Goal: Task Accomplishment & Management: Complete application form

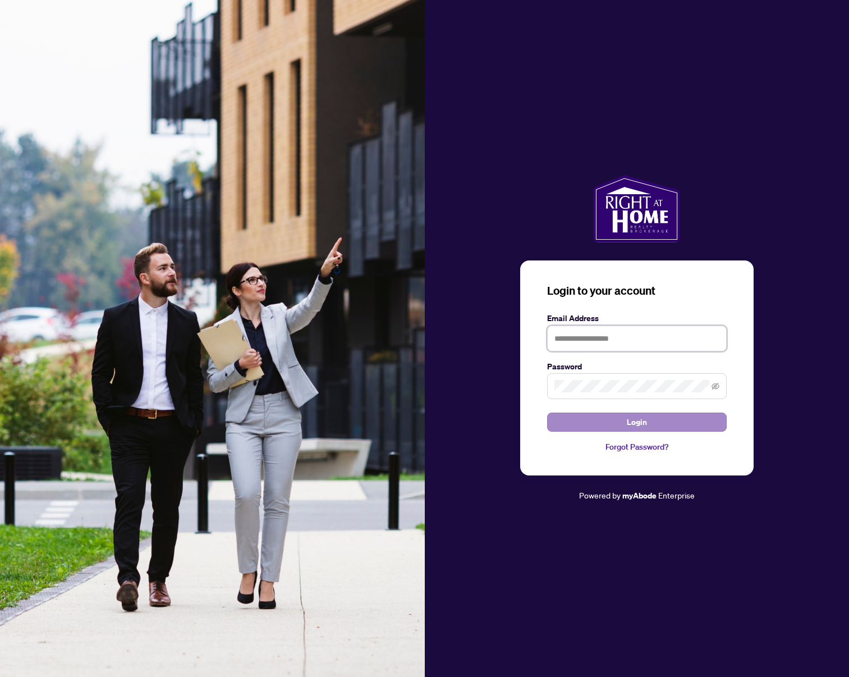
type input "**********"
click at [614, 423] on button "Login" at bounding box center [637, 421] width 180 height 19
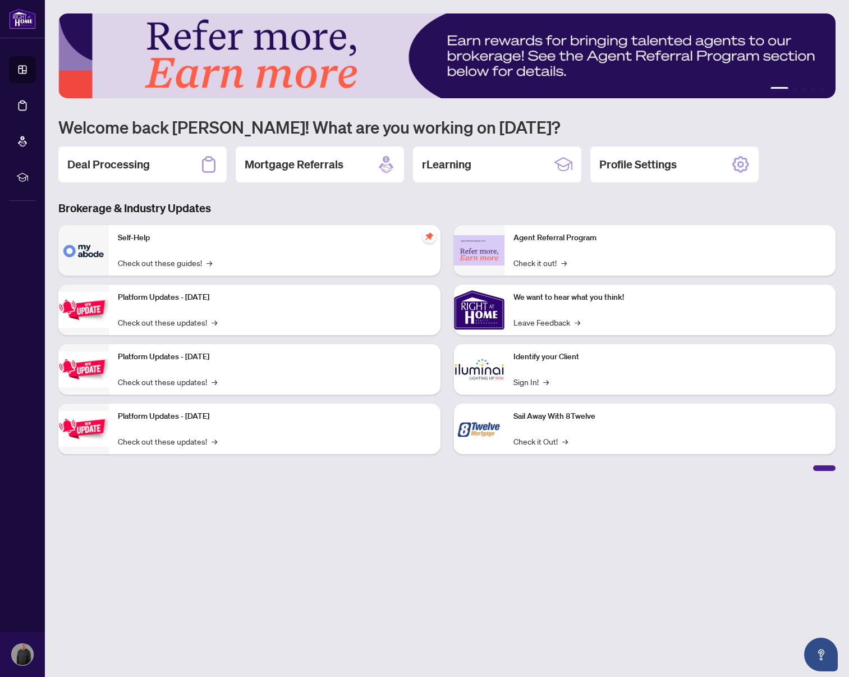
click at [109, 162] on h2 "Deal Processing" at bounding box center [108, 165] width 82 height 16
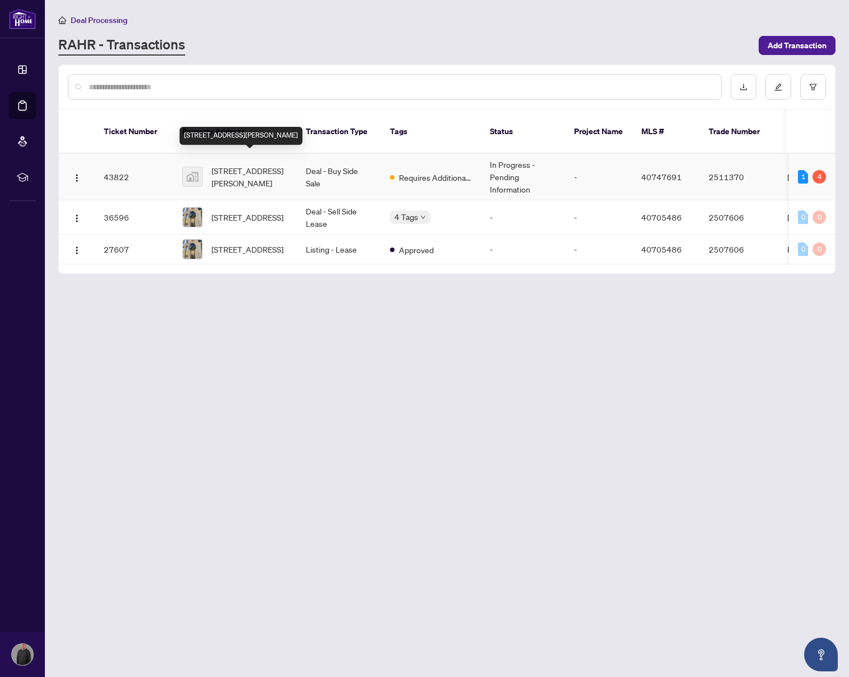
click at [250, 165] on span "[STREET_ADDRESS][PERSON_NAME]" at bounding box center [249, 176] width 76 height 25
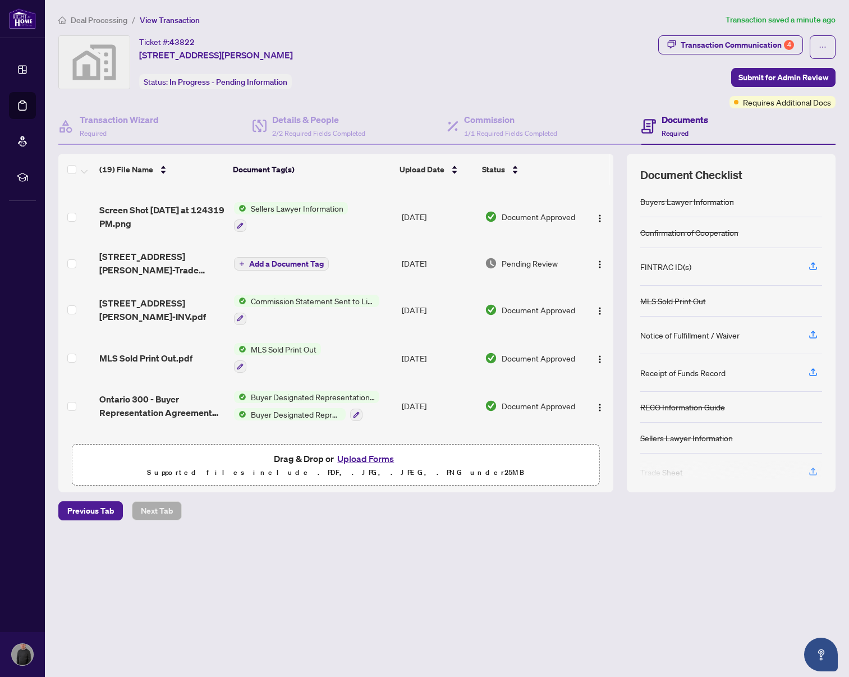
scroll to position [282, 0]
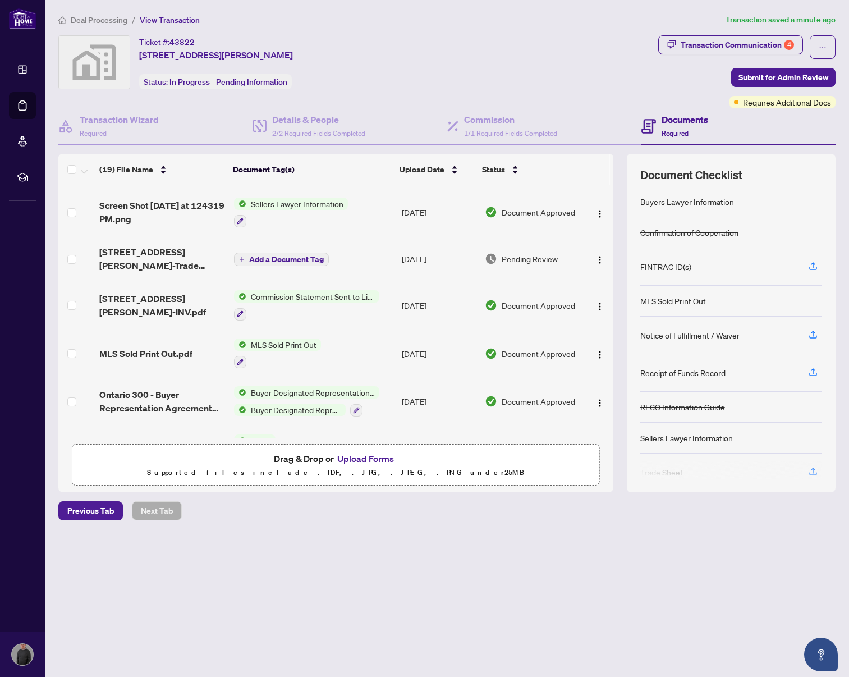
click at [532, 256] on span "Pending Review" at bounding box center [529, 258] width 56 height 12
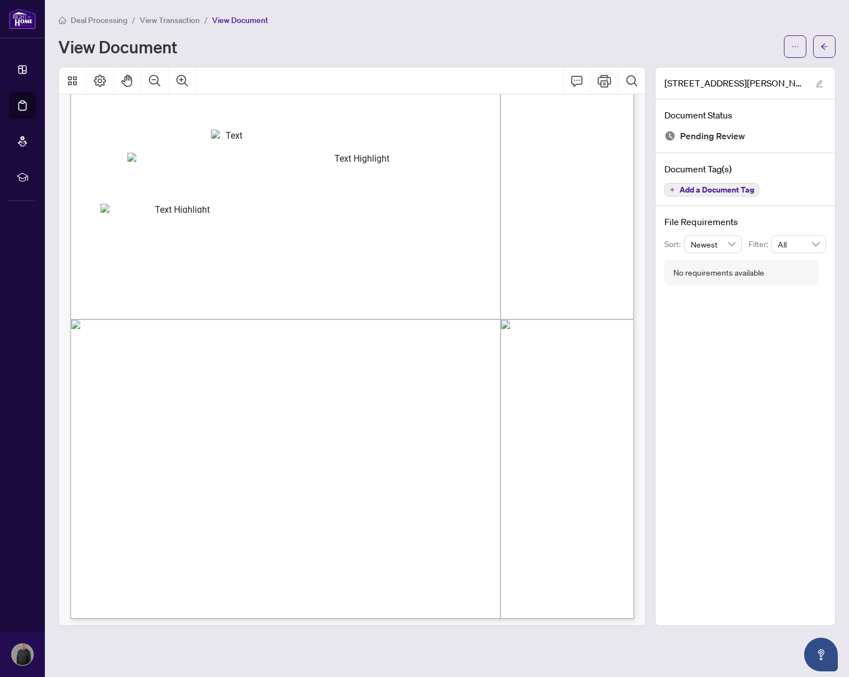
scroll to position [221, 0]
click at [173, 554] on div "Right at Home Realty 2511370 [STREET_ADDRESS][PERSON_NAME] Property: Type: RESI…" at bounding box center [533, 483] width 926 height 1198
click at [171, 559] on span "Signature: _____________________________________________" at bounding box center [221, 561] width 219 height 7
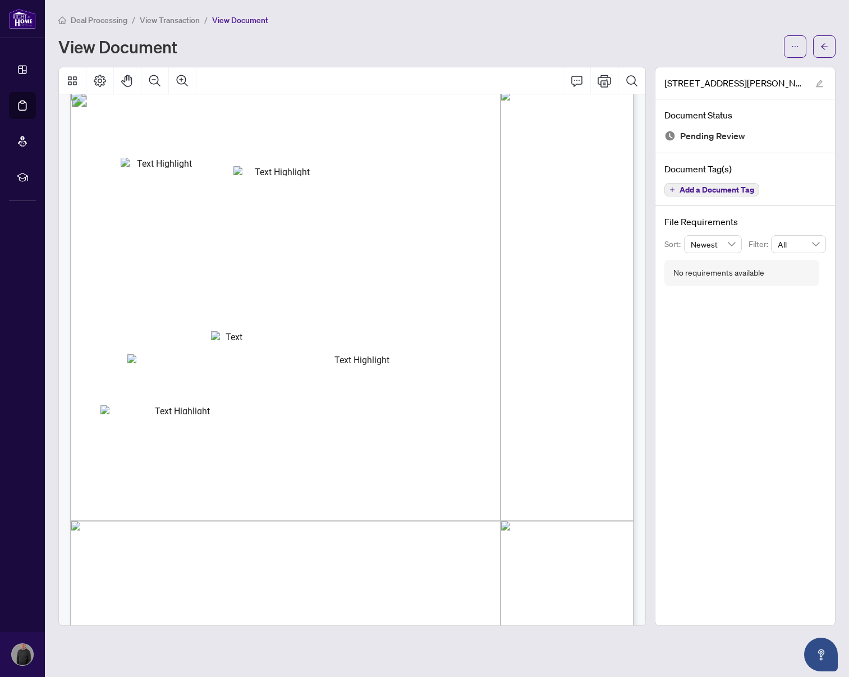
scroll to position [0, 0]
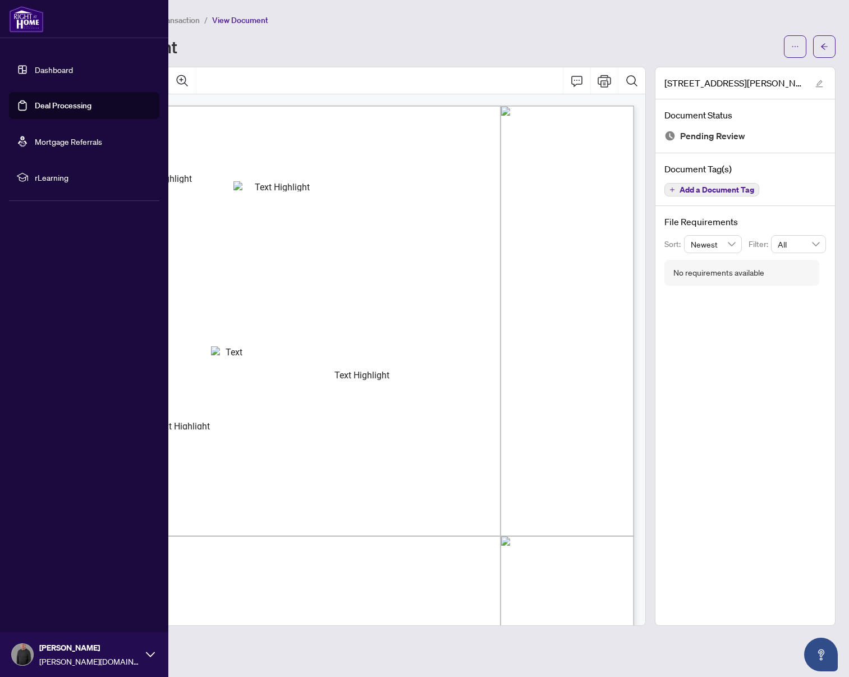
click at [62, 70] on link "Dashboard" at bounding box center [54, 70] width 38 height 10
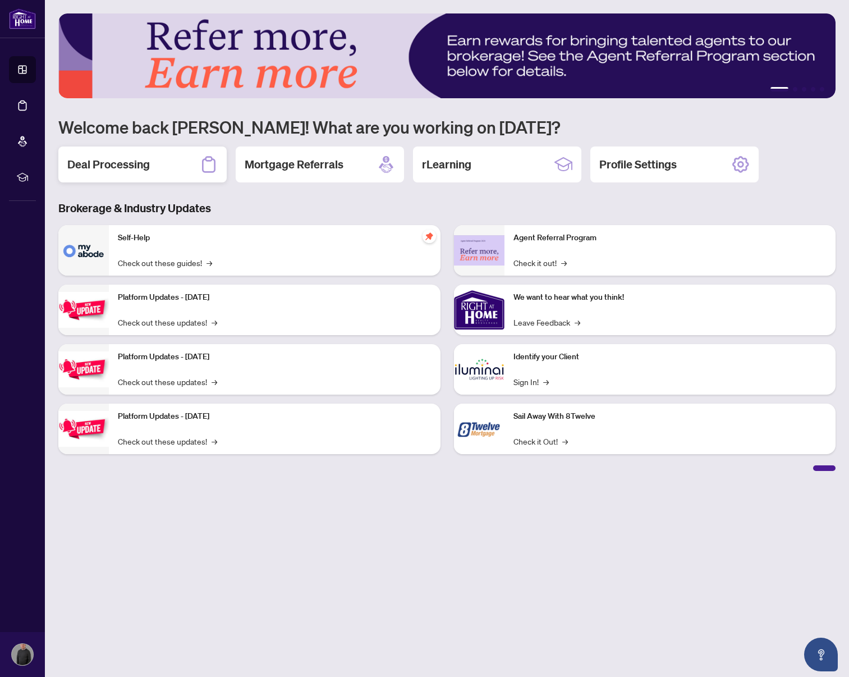
click at [180, 165] on div "Deal Processing" at bounding box center [142, 164] width 168 height 36
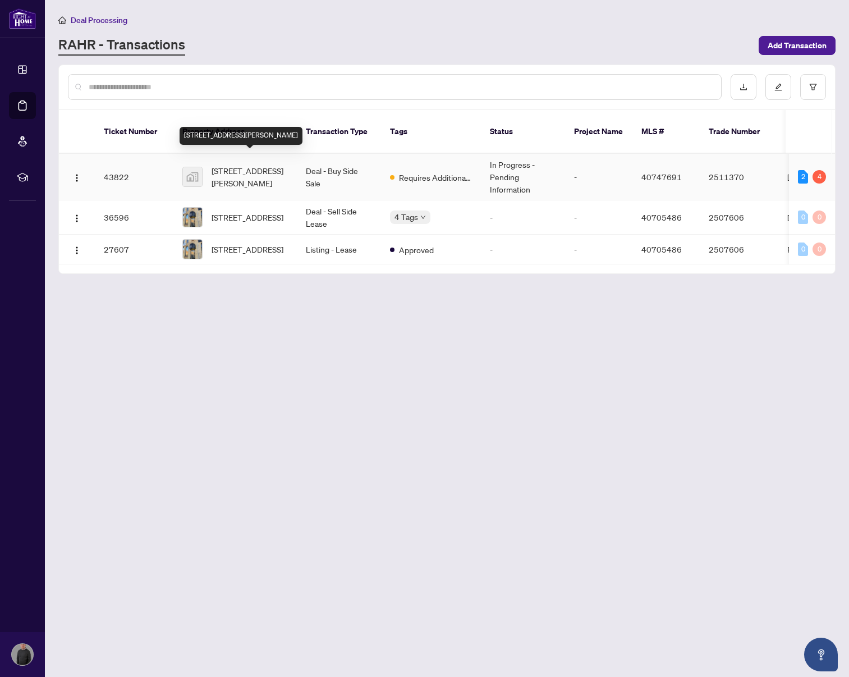
click at [240, 165] on span "[STREET_ADDRESS][PERSON_NAME]" at bounding box center [249, 176] width 76 height 25
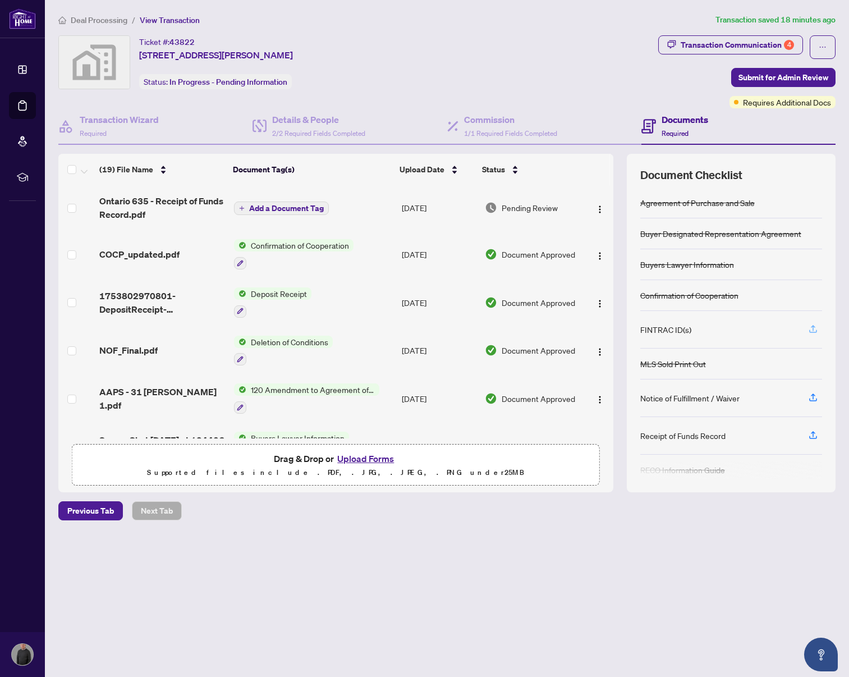
click at [812, 332] on icon "button" at bounding box center [813, 329] width 10 height 10
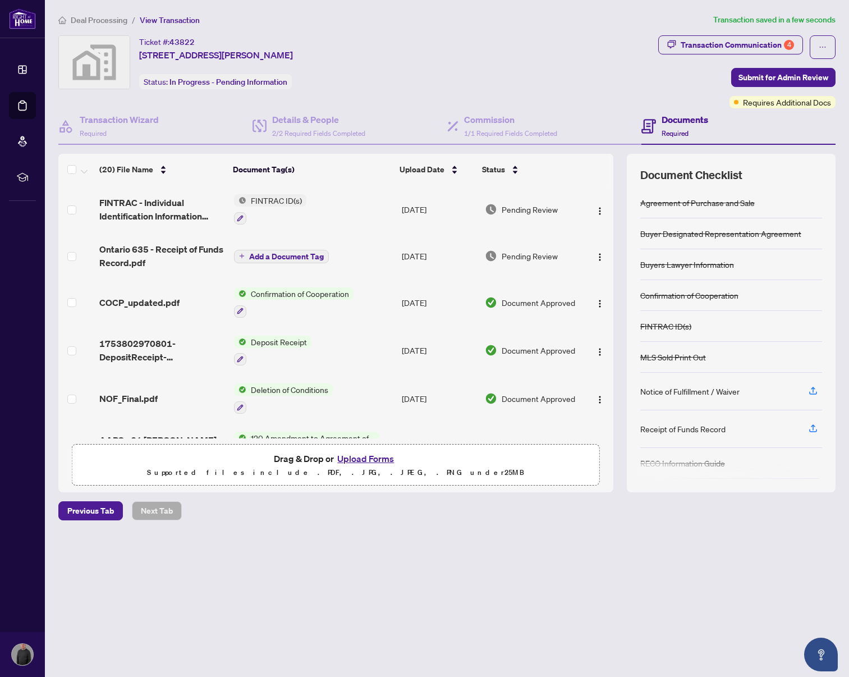
scroll to position [72, 0]
click at [770, 78] on span "Submit for Admin Review" at bounding box center [783, 77] width 90 height 18
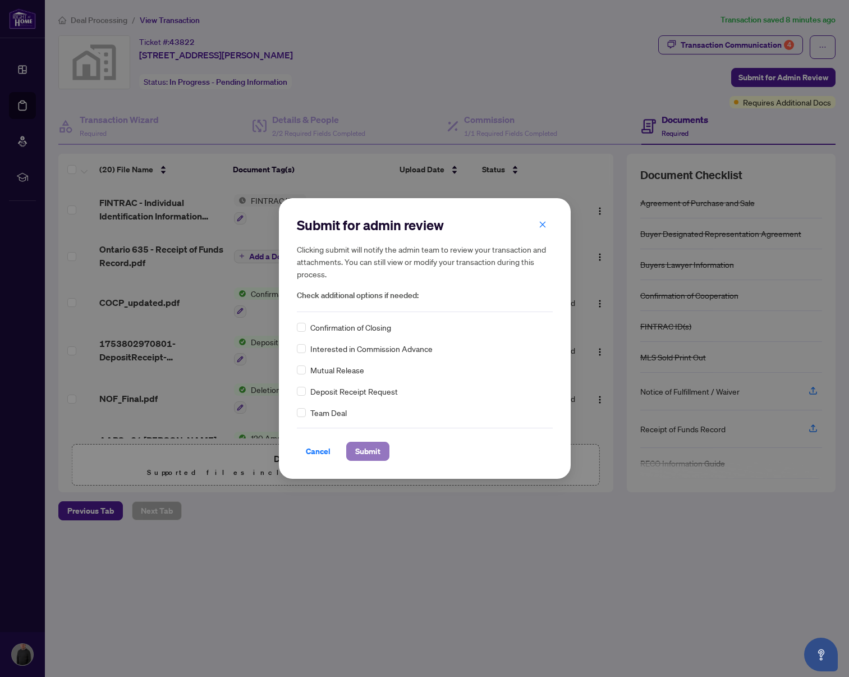
click at [365, 450] on span "Submit" at bounding box center [367, 451] width 25 height 18
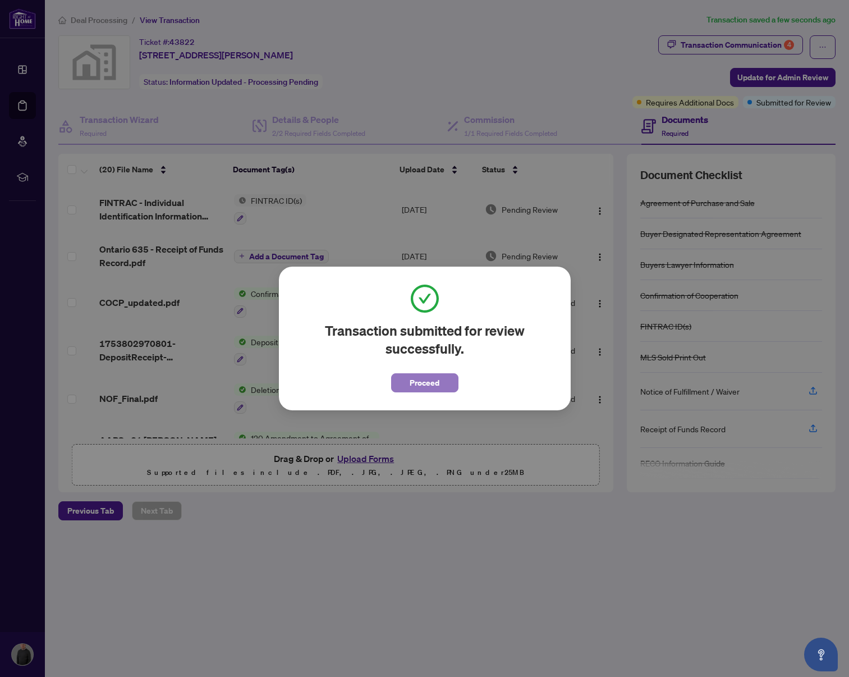
click at [421, 384] on span "Proceed" at bounding box center [424, 383] width 30 height 18
